Goal: Feedback & Contribution: Leave review/rating

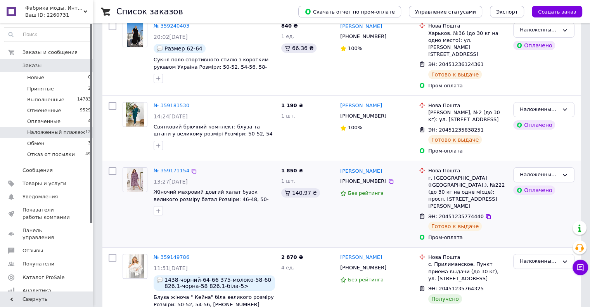
scroll to position [194, 0]
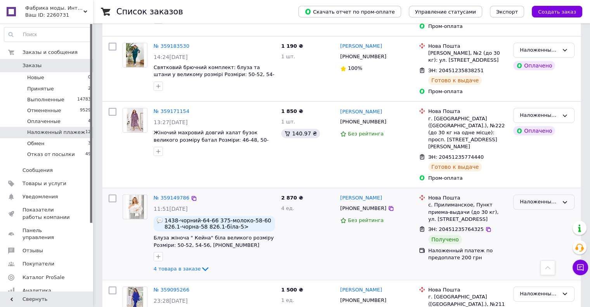
click at [533, 194] on div "Наложенный плажеж" at bounding box center [543, 201] width 61 height 15
click at [537, 225] on li "Выполнен" at bounding box center [544, 232] width 61 height 14
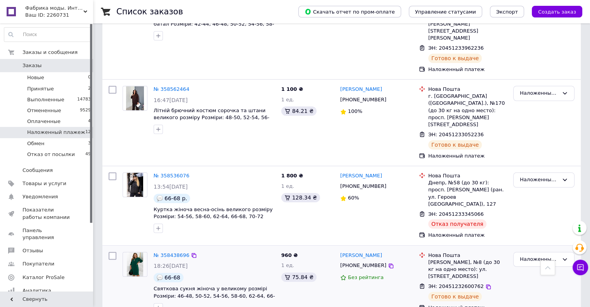
scroll to position [640, 0]
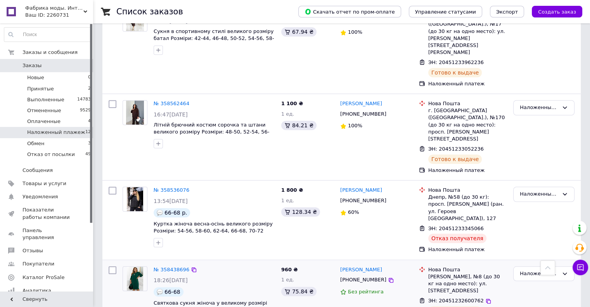
click at [556, 263] on div "Наложенный плажеж" at bounding box center [544, 296] width 68 height 67
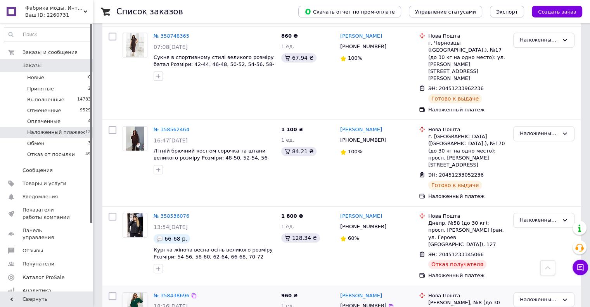
scroll to position [601, 0]
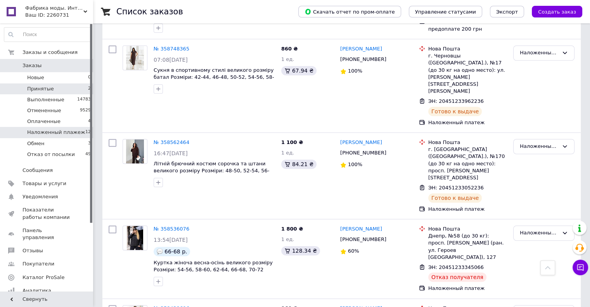
click at [49, 89] on span "Принятые" at bounding box center [40, 88] width 27 height 7
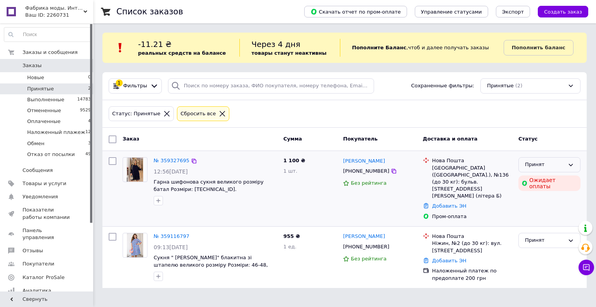
click at [535, 165] on div "Принят" at bounding box center [545, 165] width 40 height 8
click at [537, 193] on li "Отменен" at bounding box center [549, 195] width 61 height 14
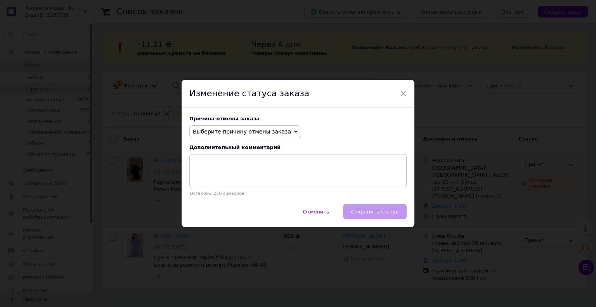
click at [200, 132] on span "Выберите причину отмены заказа" at bounding box center [242, 131] width 98 height 6
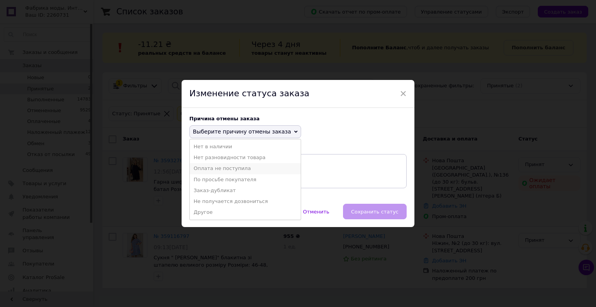
click at [207, 167] on li "Оплата не поступила" at bounding box center [245, 168] width 111 height 11
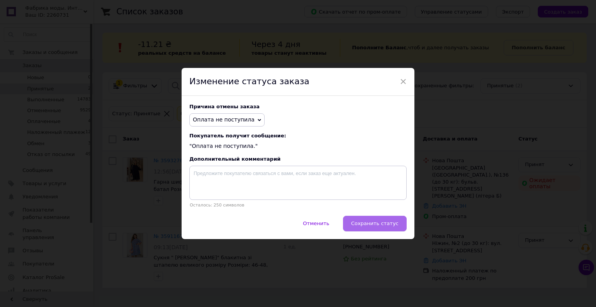
click at [359, 223] on span "Сохранить статус" at bounding box center [374, 223] width 47 height 6
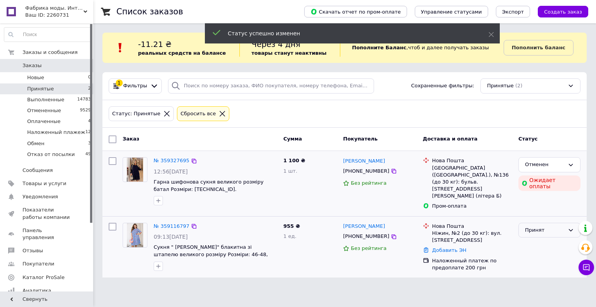
click at [527, 226] on div "Принят" at bounding box center [545, 230] width 40 height 8
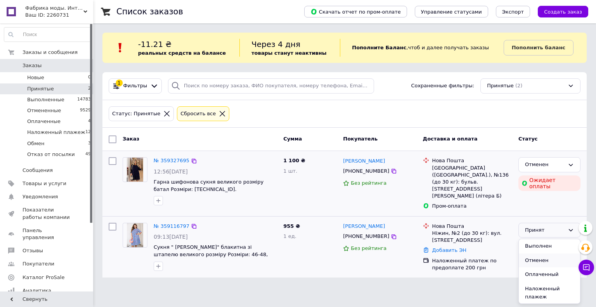
click at [534, 253] on li "Отменен" at bounding box center [549, 260] width 61 height 14
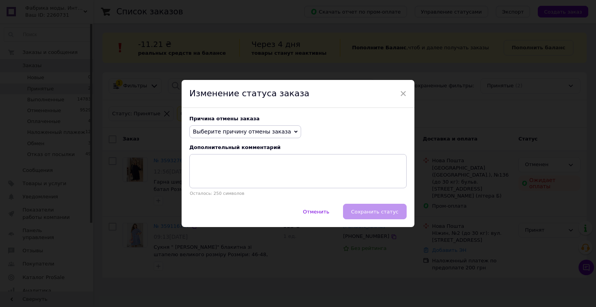
click at [240, 131] on span "Выберите причину отмены заказа" at bounding box center [242, 131] width 98 height 6
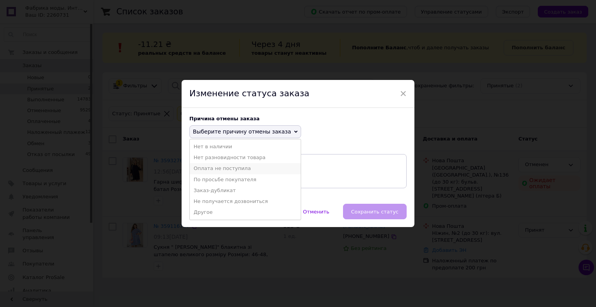
click at [234, 170] on li "Оплата не поступила" at bounding box center [245, 168] width 111 height 11
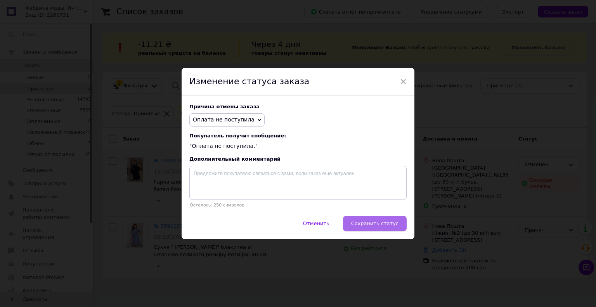
click at [375, 226] on span "Сохранить статус" at bounding box center [374, 223] width 47 height 6
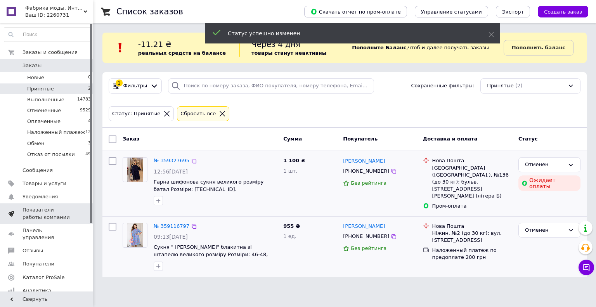
click at [37, 213] on span "Показатели работы компании" at bounding box center [47, 213] width 49 height 14
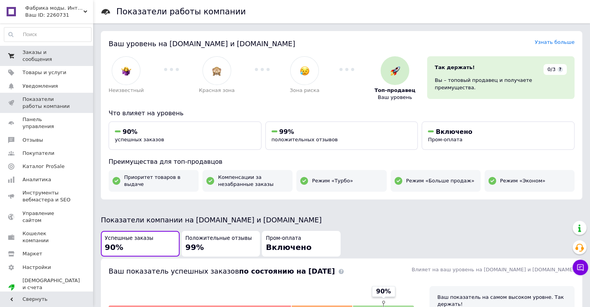
click at [51, 54] on span "Заказы и сообщения" at bounding box center [47, 56] width 49 height 14
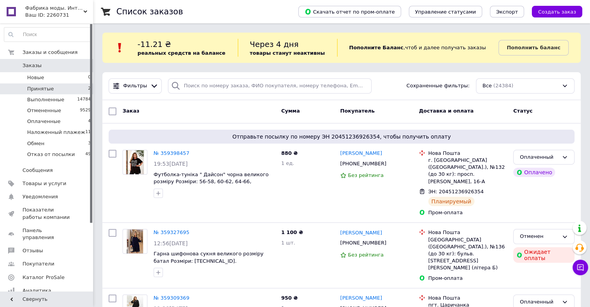
click at [39, 92] on span "Принятые" at bounding box center [40, 88] width 27 height 7
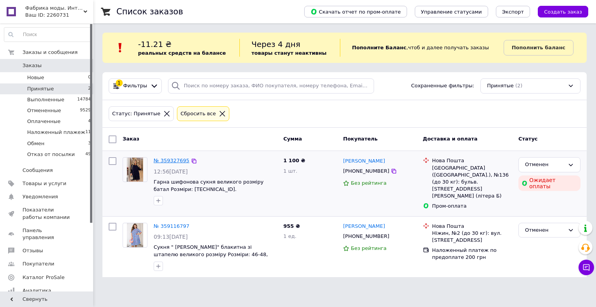
click at [171, 160] on link "№ 359327695" at bounding box center [172, 161] width 36 height 6
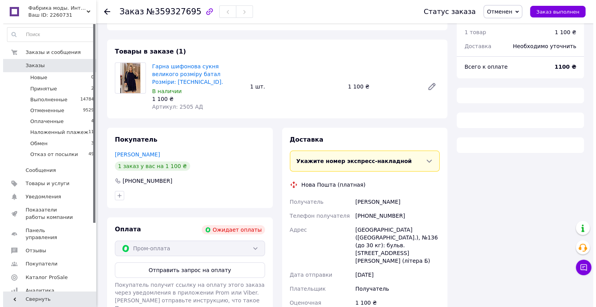
scroll to position [39, 0]
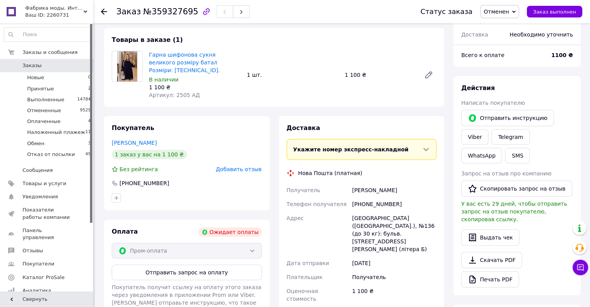
click at [240, 166] on span "Добавить отзыв" at bounding box center [239, 169] width 46 height 6
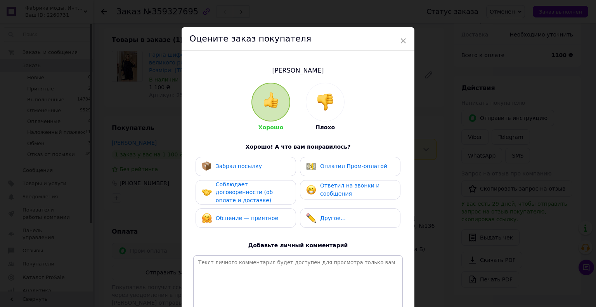
click at [317, 108] on img at bounding box center [325, 102] width 17 height 17
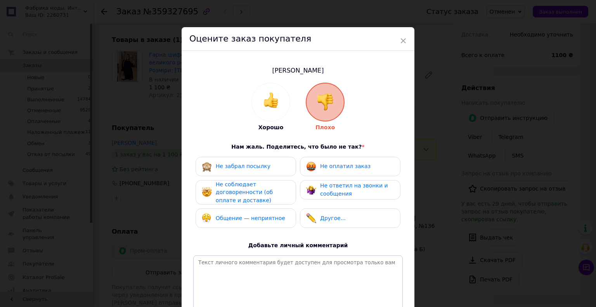
click at [286, 163] on div "Не забрал посылку" at bounding box center [246, 166] width 88 height 10
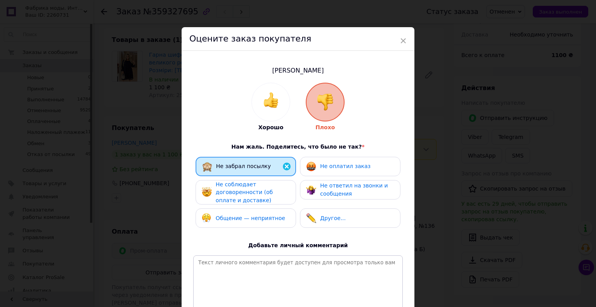
click at [289, 187] on div "Не соблюдает договоренности (об оплате и доставке)" at bounding box center [246, 192] width 100 height 25
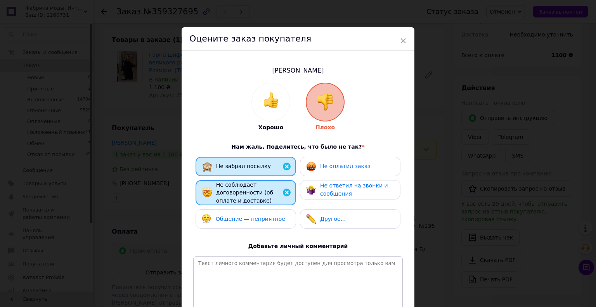
click at [286, 214] on div "Общение — неприятное" at bounding box center [246, 219] width 88 height 10
click at [356, 161] on div "Не оплатил заказ" at bounding box center [338, 166] width 64 height 10
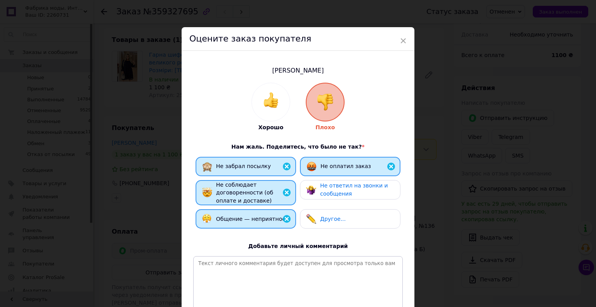
click at [360, 186] on span "Не ответил на звонки и сообщения" at bounding box center [354, 189] width 68 height 14
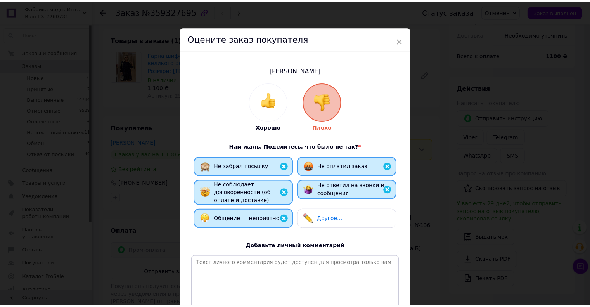
scroll to position [77, 0]
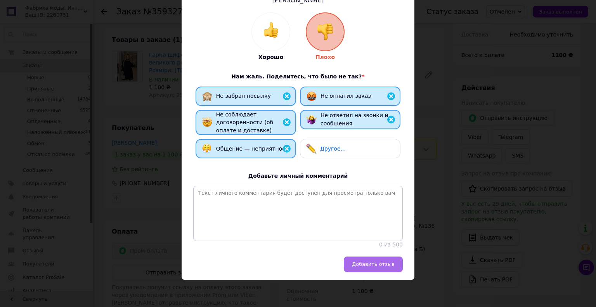
click at [372, 268] on button "Добавить отзыв" at bounding box center [373, 264] width 59 height 16
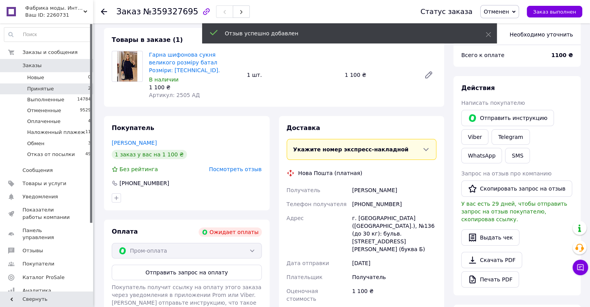
click at [61, 84] on li "Принятые 2" at bounding box center [47, 88] width 95 height 11
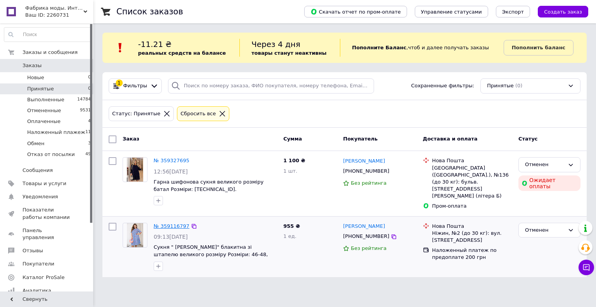
click at [175, 223] on link "№ 359116797" at bounding box center [172, 226] width 36 height 6
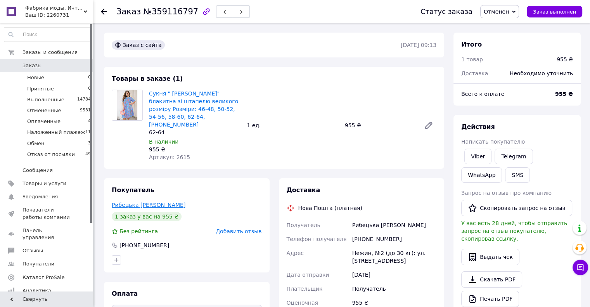
click at [147, 202] on link "Рибецька [PERSON_NAME]" at bounding box center [149, 205] width 74 height 6
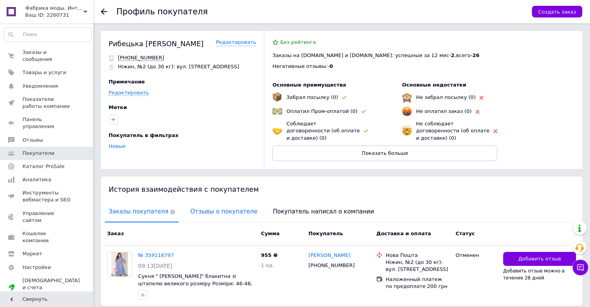
click at [225, 204] on span "Отзывы о покупателе" at bounding box center [224, 212] width 74 height 20
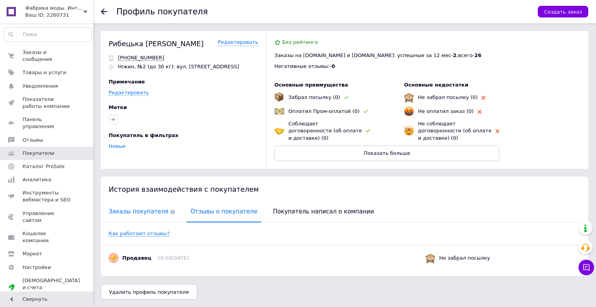
click at [144, 202] on span "Заказы покупателя" at bounding box center [142, 212] width 74 height 20
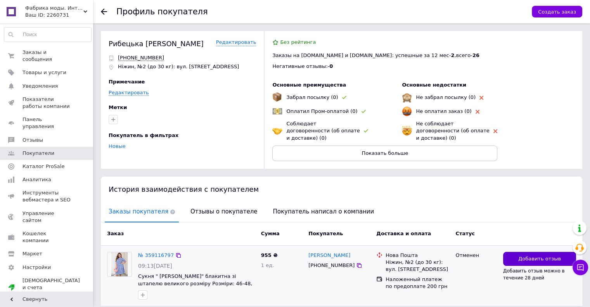
click at [529, 255] on span "Добавить отзыв" at bounding box center [539, 258] width 43 height 7
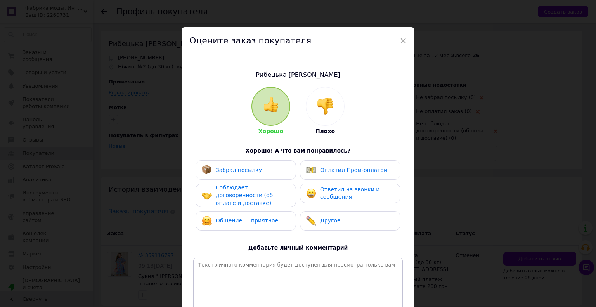
click at [317, 114] on img at bounding box center [325, 106] width 17 height 17
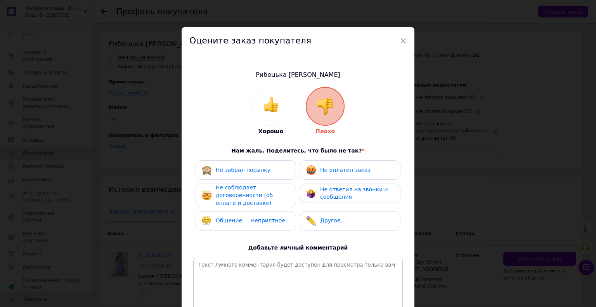
click at [283, 170] on div "Не забрал посылку" at bounding box center [246, 170] width 88 height 10
click at [273, 193] on span "Не соблюдает договоренности (об оплате и доставке)" at bounding box center [244, 194] width 57 height 21
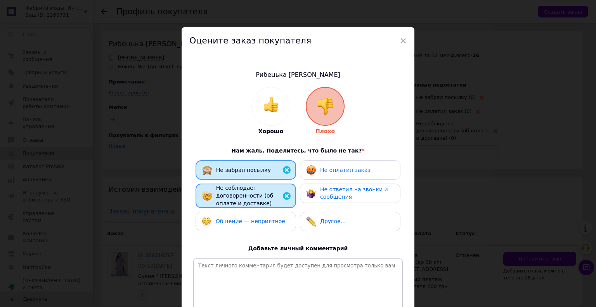
click at [284, 214] on div "Общение — неприятное" at bounding box center [246, 221] width 100 height 19
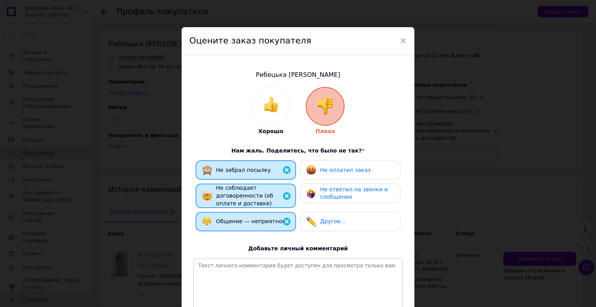
click at [343, 165] on div "Не оплатил заказ" at bounding box center [338, 170] width 64 height 10
click at [348, 198] on div "Не ответил на звонки и сообщения" at bounding box center [357, 193] width 74 height 15
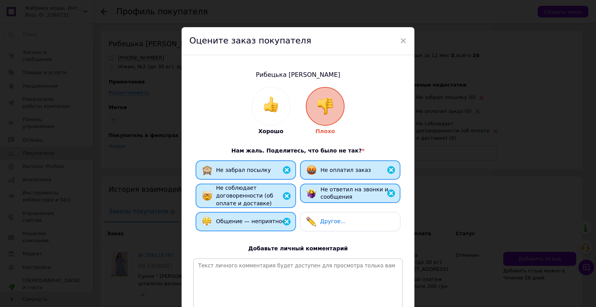
scroll to position [80, 0]
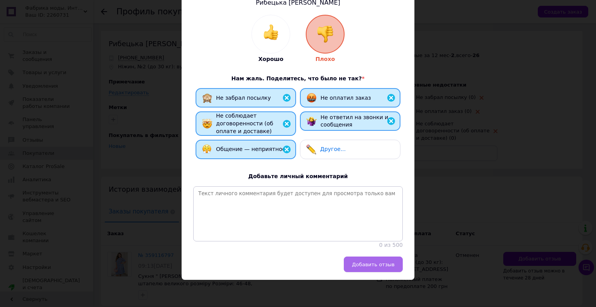
click at [379, 263] on span "Добавить отзыв" at bounding box center [373, 265] width 43 height 6
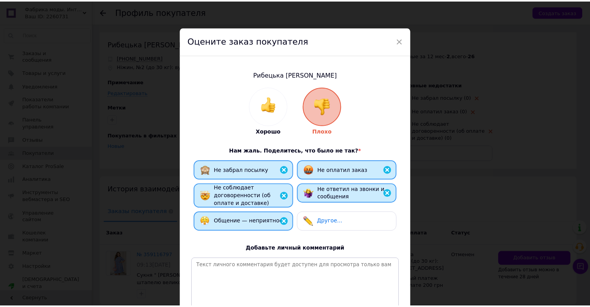
scroll to position [0, 0]
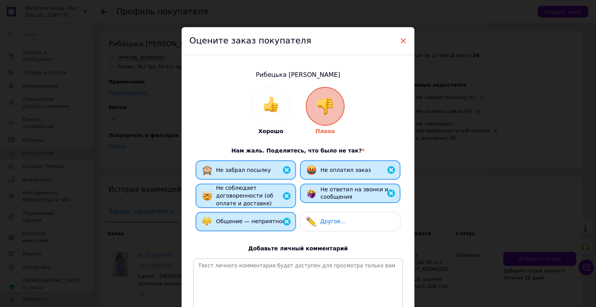
click at [402, 39] on span "×" at bounding box center [403, 40] width 7 height 13
